Goal: Navigation & Orientation: Find specific page/section

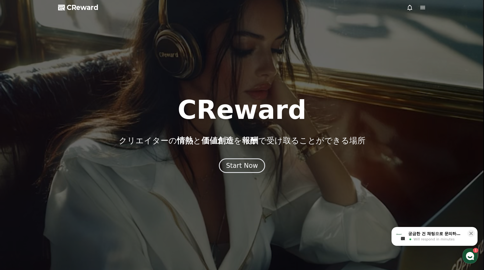
click at [421, 10] on icon at bounding box center [422, 7] width 6 height 6
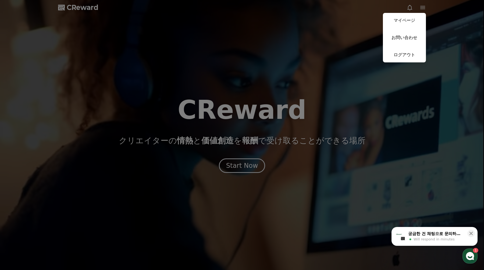
click at [411, 29] on button "マイページ お問い合わせ ログアウト" at bounding box center [404, 37] width 43 height 49
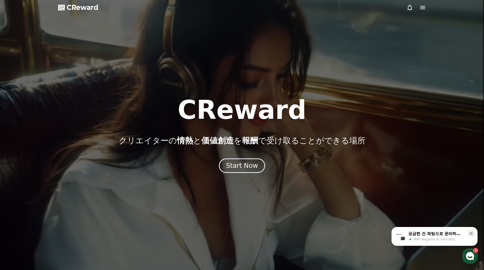
click at [421, 9] on icon at bounding box center [422, 7] width 6 height 6
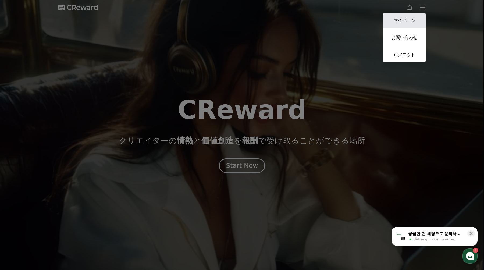
click at [420, 18] on link "マイページ" at bounding box center [404, 20] width 43 height 15
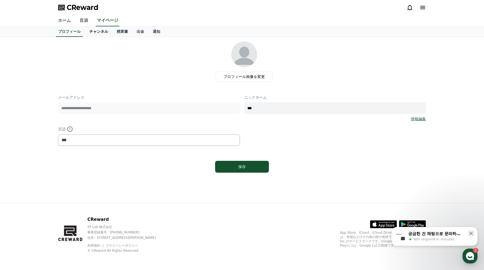
click at [107, 34] on link "チャンネル" at bounding box center [98, 32] width 27 height 10
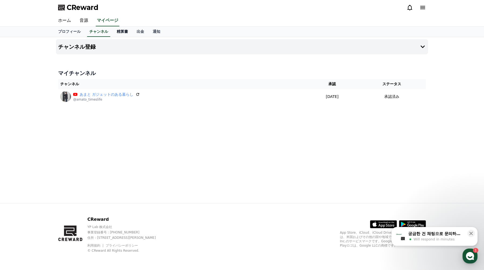
click at [124, 34] on link "精算書" at bounding box center [122, 32] width 20 height 10
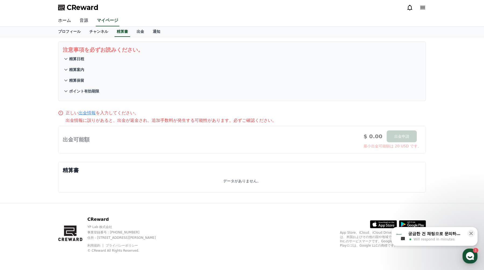
click at [89, 22] on link "音源" at bounding box center [83, 20] width 17 height 11
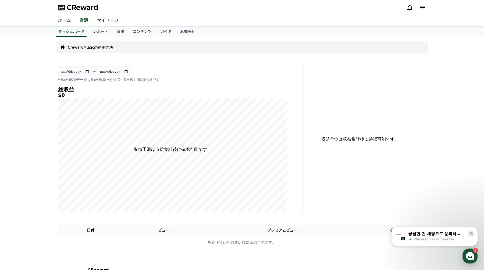
click at [99, 30] on link "レポート" at bounding box center [101, 32] width 24 height 10
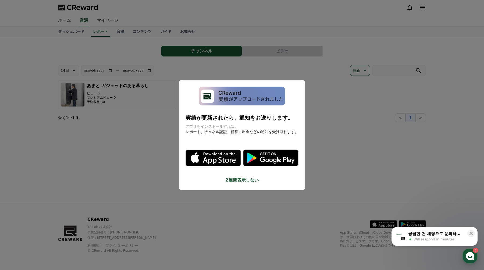
click at [249, 180] on button "2週間表示しない" at bounding box center [241, 180] width 113 height 6
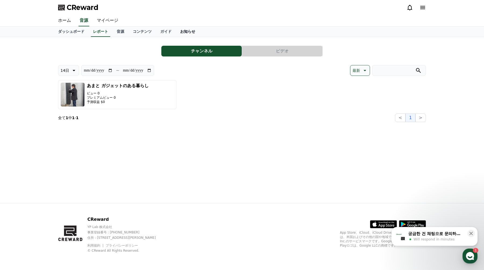
click at [192, 31] on link "お知らせ" at bounding box center [188, 32] width 24 height 10
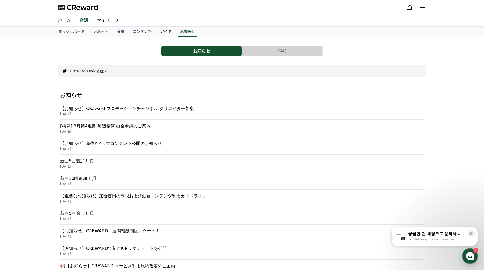
click at [173, 33] on link "ガイド" at bounding box center [166, 32] width 20 height 10
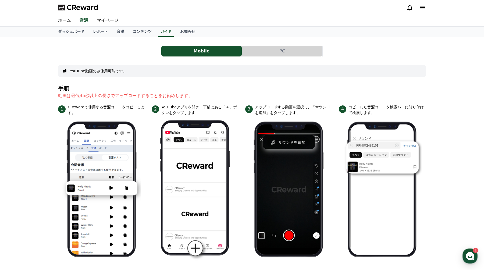
click at [178, 24] on div "ホーム 音源 マイページ" at bounding box center [242, 20] width 376 height 11
click at [179, 33] on link "お知らせ" at bounding box center [188, 32] width 24 height 10
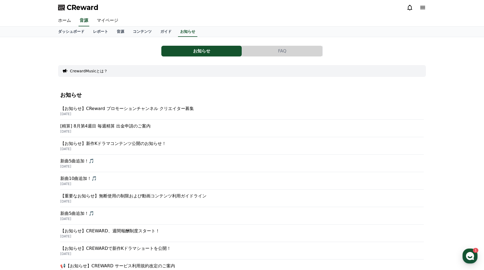
click at [86, 69] on button "CrewardMusicとは？" at bounding box center [89, 70] width 38 height 5
click at [165, 31] on link "ガイド" at bounding box center [166, 32] width 20 height 10
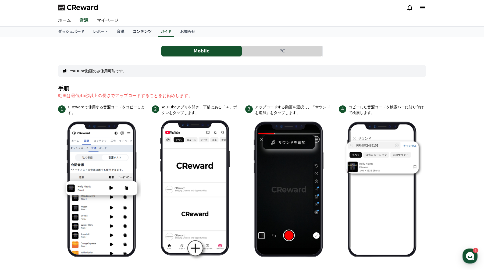
click at [154, 31] on link "コンテンツ" at bounding box center [141, 32] width 27 height 10
click at [118, 30] on link "音源" at bounding box center [120, 32] width 16 height 10
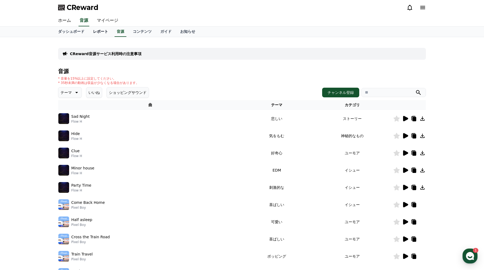
click at [107, 30] on link "レポート" at bounding box center [101, 32] width 24 height 10
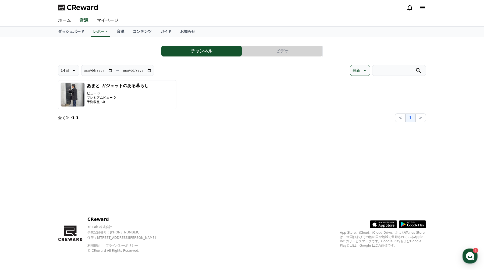
click at [270, 53] on button "ビデオ" at bounding box center [282, 51] width 80 height 11
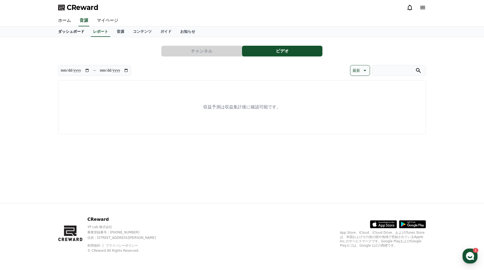
click at [73, 29] on link "ダッシュボード" at bounding box center [71, 32] width 35 height 10
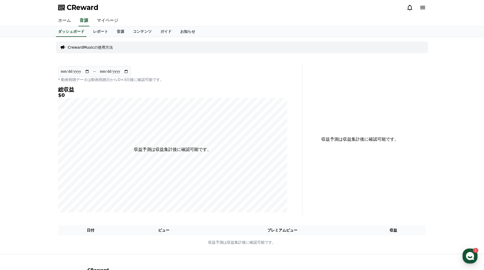
click at [72, 21] on link "ホーム" at bounding box center [65, 20] width 22 height 11
click at [111, 20] on link "マイページ" at bounding box center [107, 20] width 30 height 11
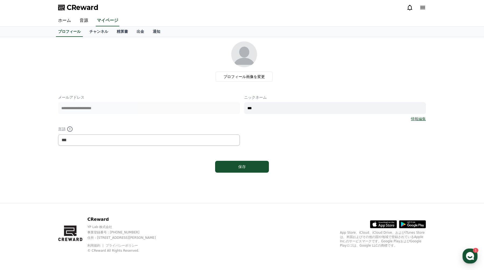
click at [420, 5] on icon at bounding box center [422, 7] width 6 height 6
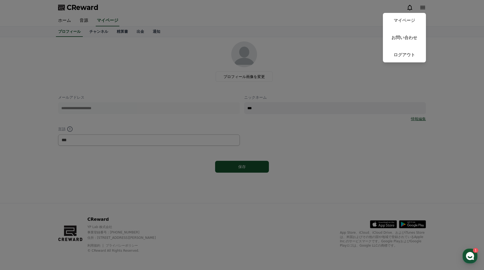
click at [420, 7] on button "close" at bounding box center [242, 135] width 484 height 270
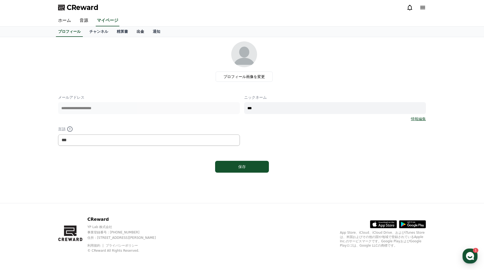
click at [133, 34] on link "出金" at bounding box center [140, 32] width 16 height 10
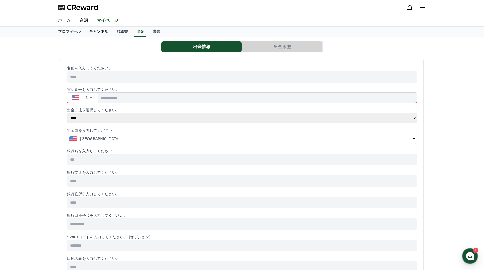
click at [106, 33] on link "チャンネル" at bounding box center [98, 32] width 27 height 10
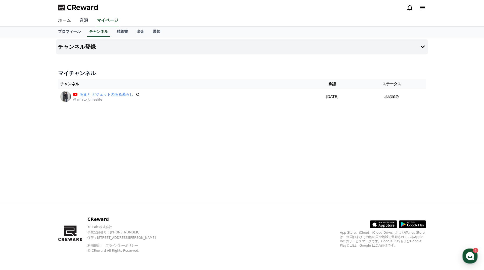
click at [87, 20] on link "音源" at bounding box center [83, 20] width 17 height 11
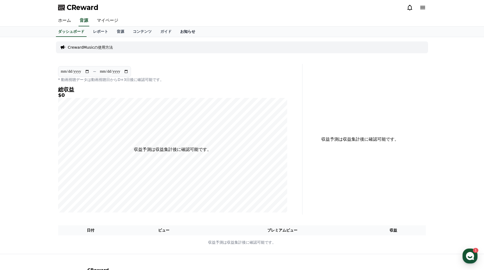
click at [184, 33] on link "お知らせ" at bounding box center [188, 32] width 24 height 10
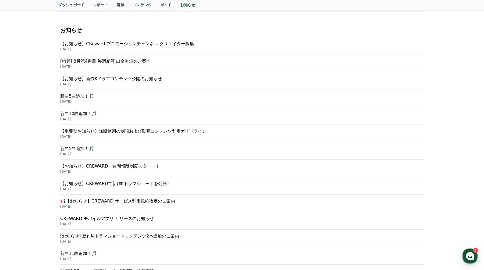
scroll to position [65, 0]
click at [137, 65] on p "[DATE]" at bounding box center [241, 66] width 363 height 4
